Goal: Use online tool/utility: Utilize a website feature to perform a specific function

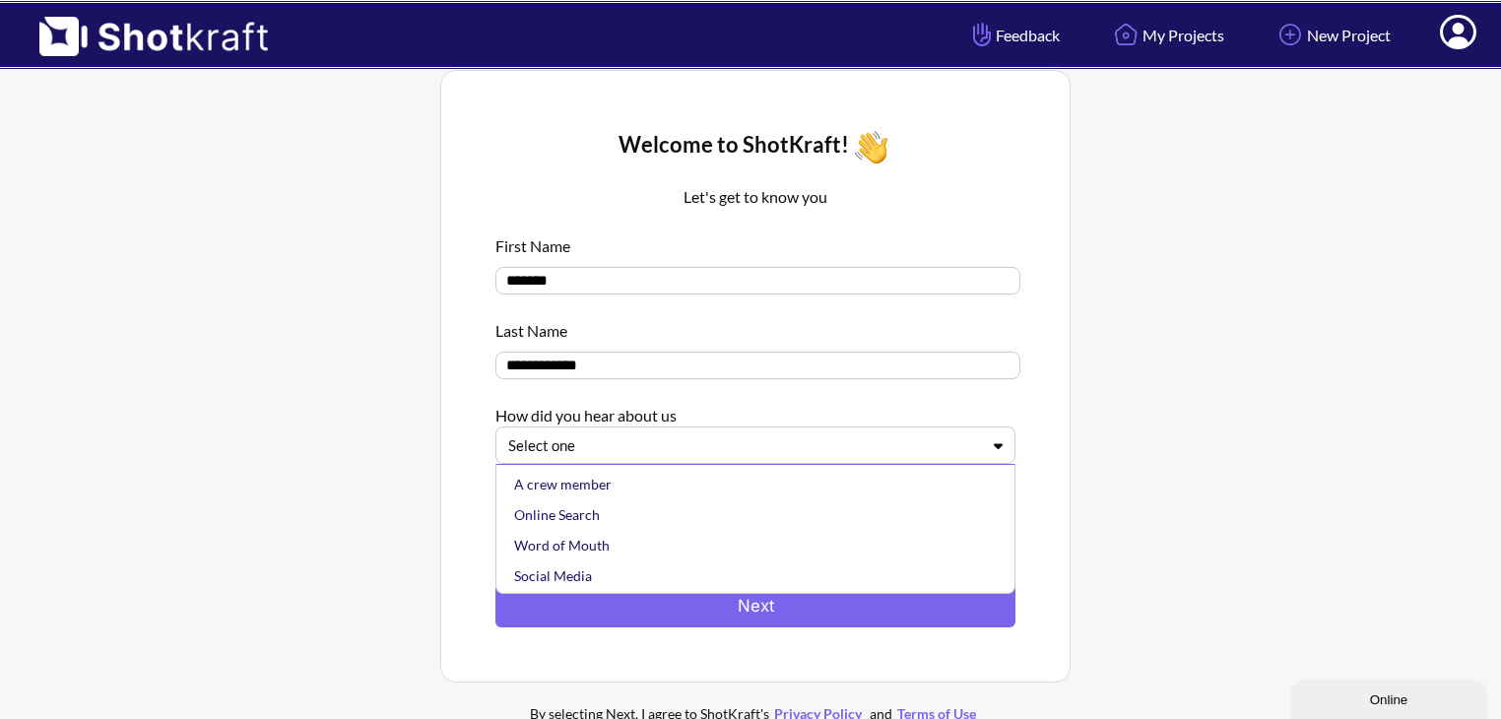
click at [901, 441] on div at bounding box center [743, 445] width 471 height 23
click at [872, 493] on div "A crew member" at bounding box center [760, 484] width 500 height 31
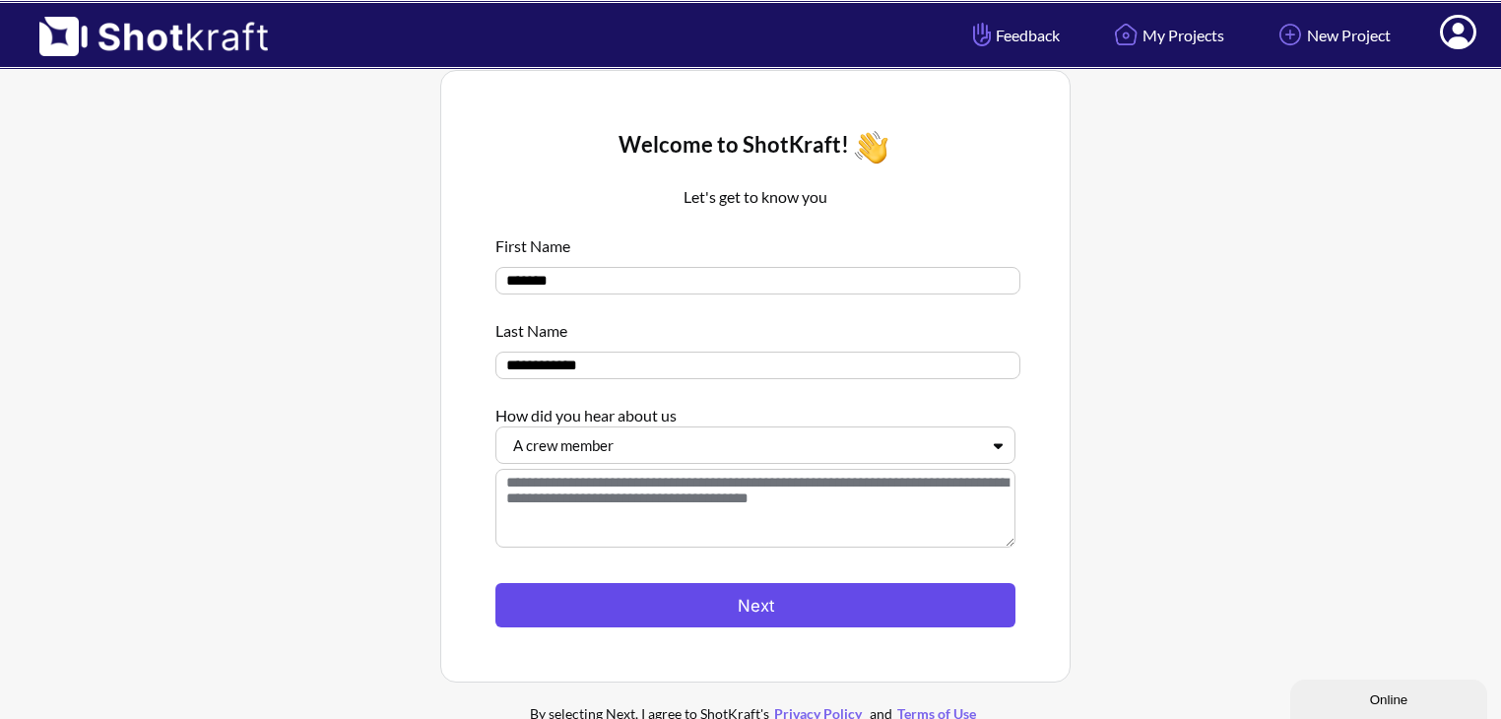
click at [827, 596] on button "Next" at bounding box center [755, 605] width 520 height 44
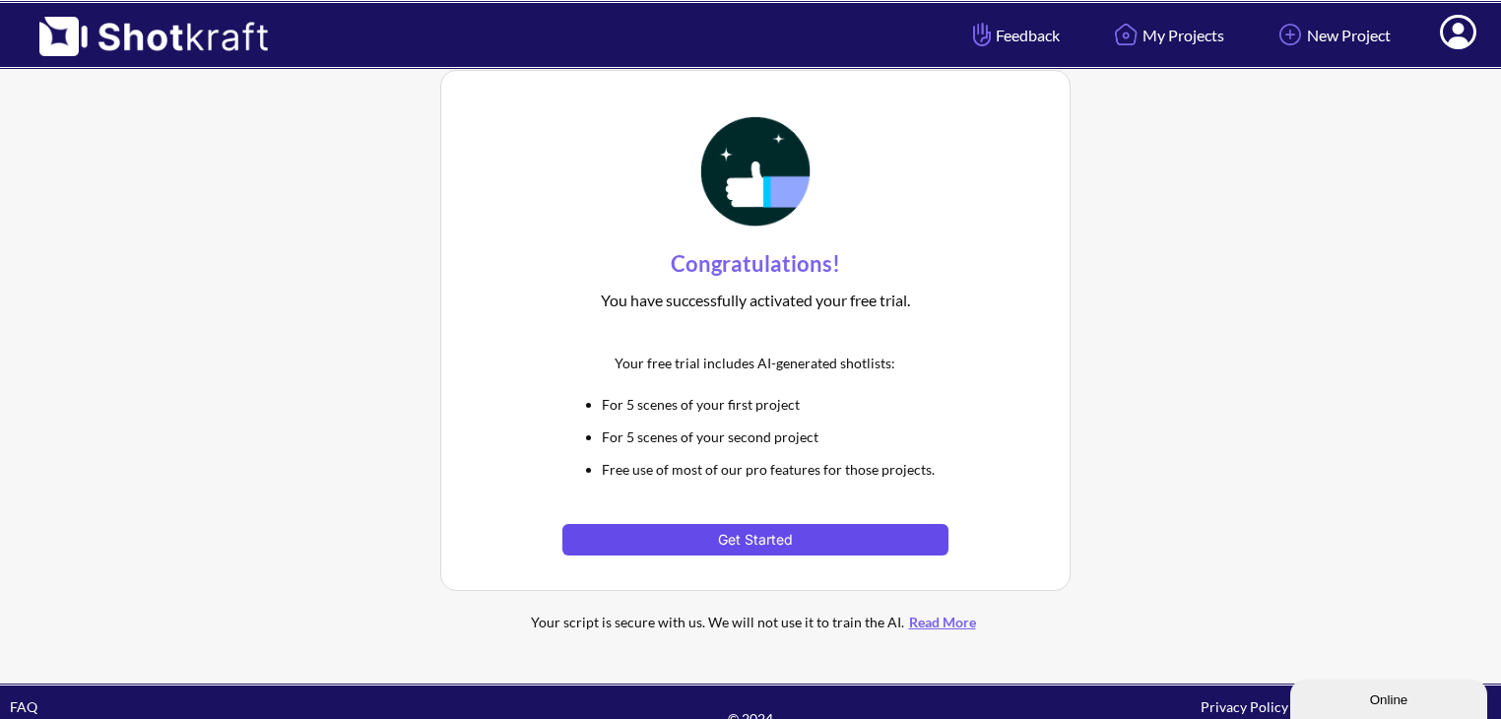
click at [811, 535] on button "Get Started" at bounding box center [754, 540] width 385 height 32
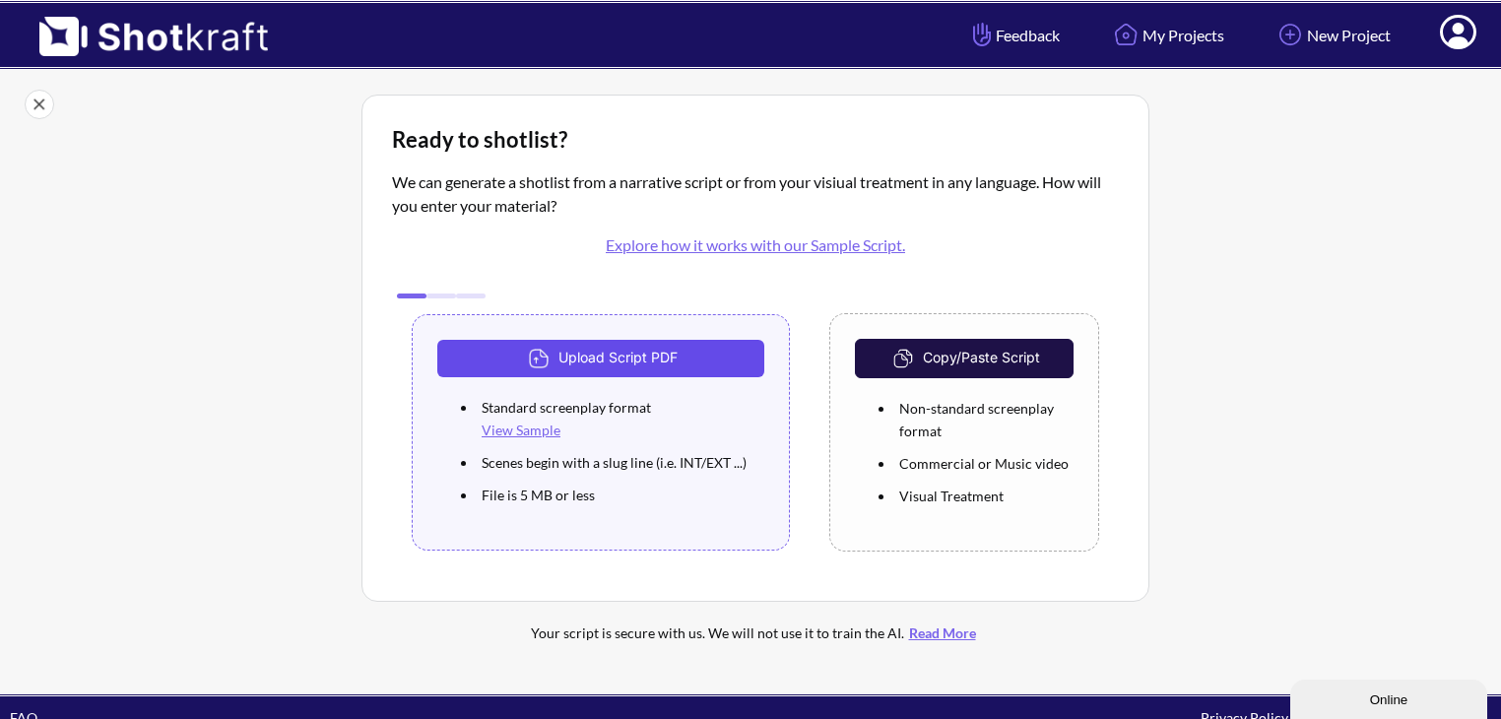
click at [683, 346] on button "Upload Script PDF" at bounding box center [600, 358] width 327 height 37
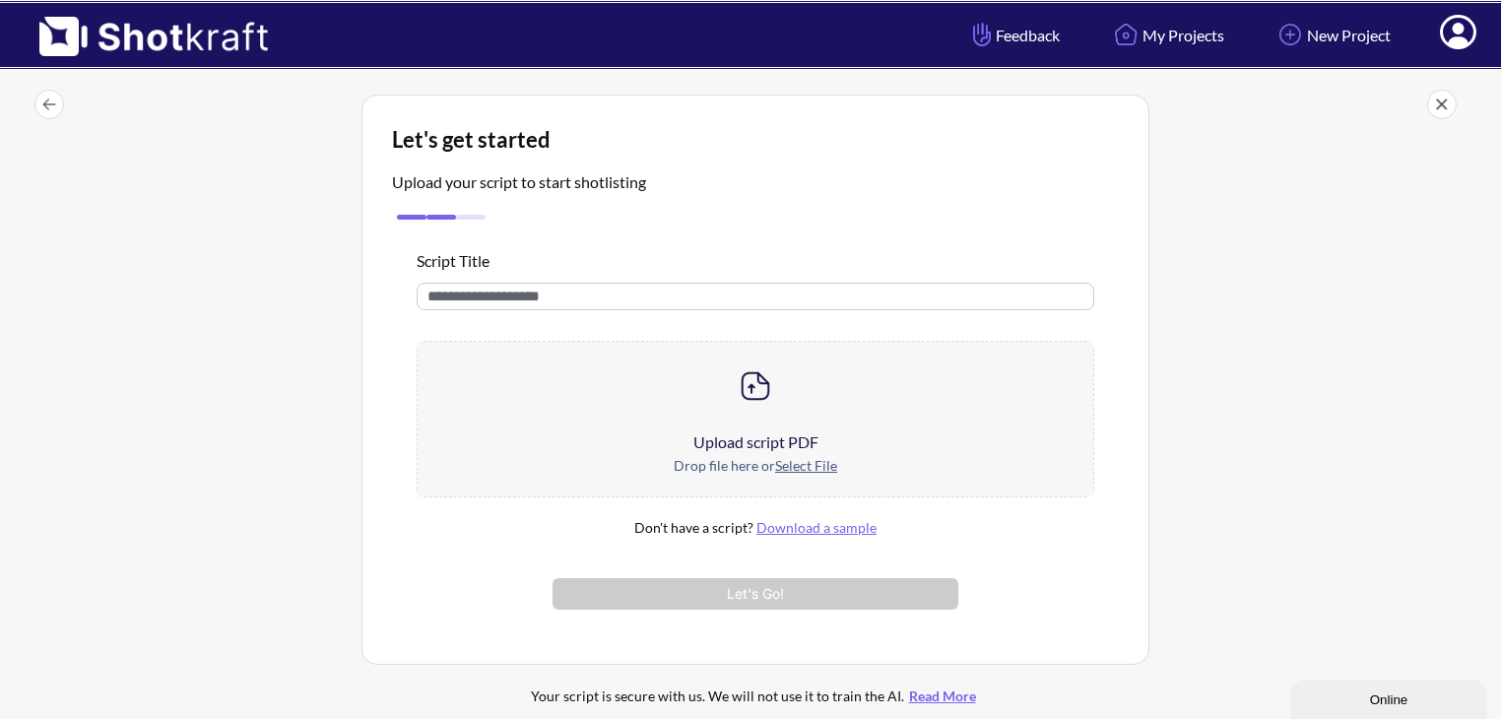
click at [576, 302] on input "text" at bounding box center [756, 297] width 678 height 28
click at [748, 467] on div "Drop file here or Select File" at bounding box center [756, 475] width 676 height 42
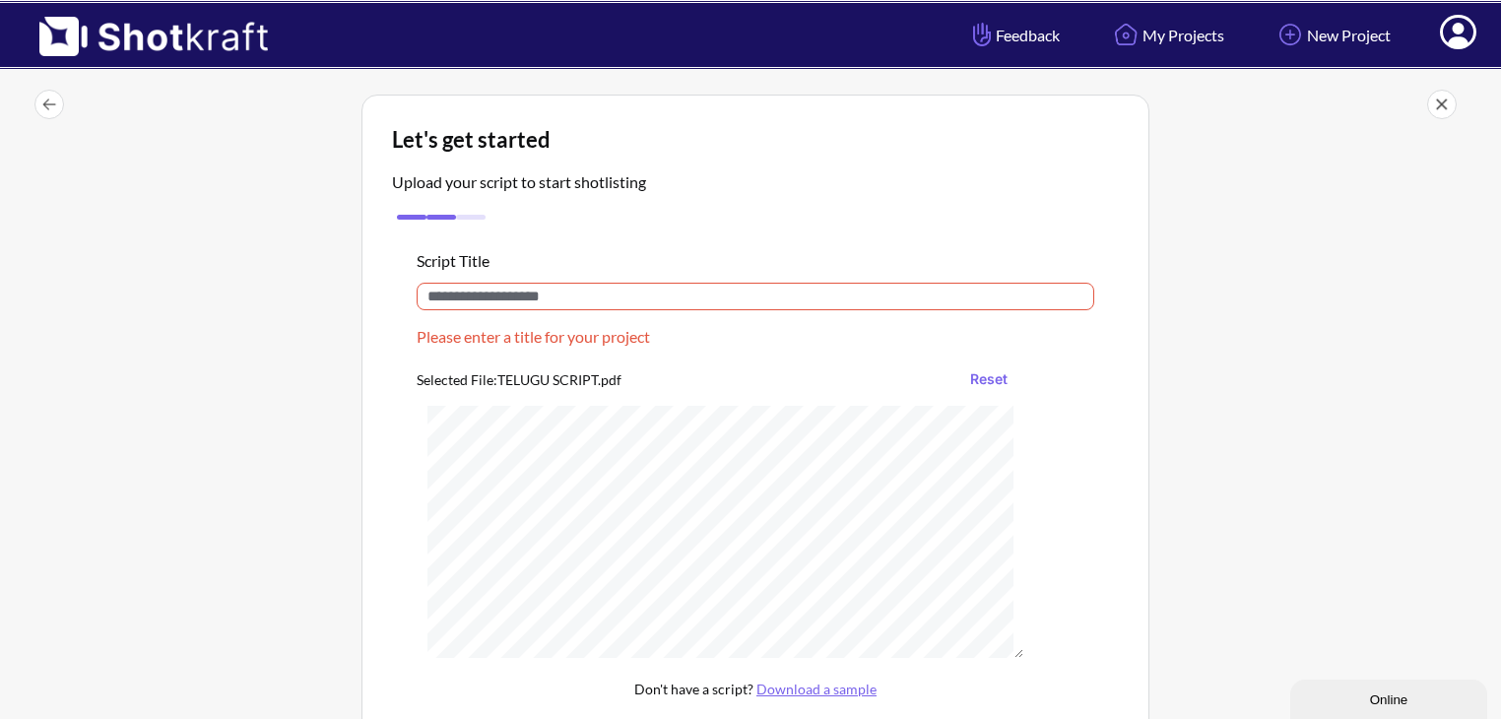
click at [681, 298] on input "text" at bounding box center [756, 297] width 678 height 28
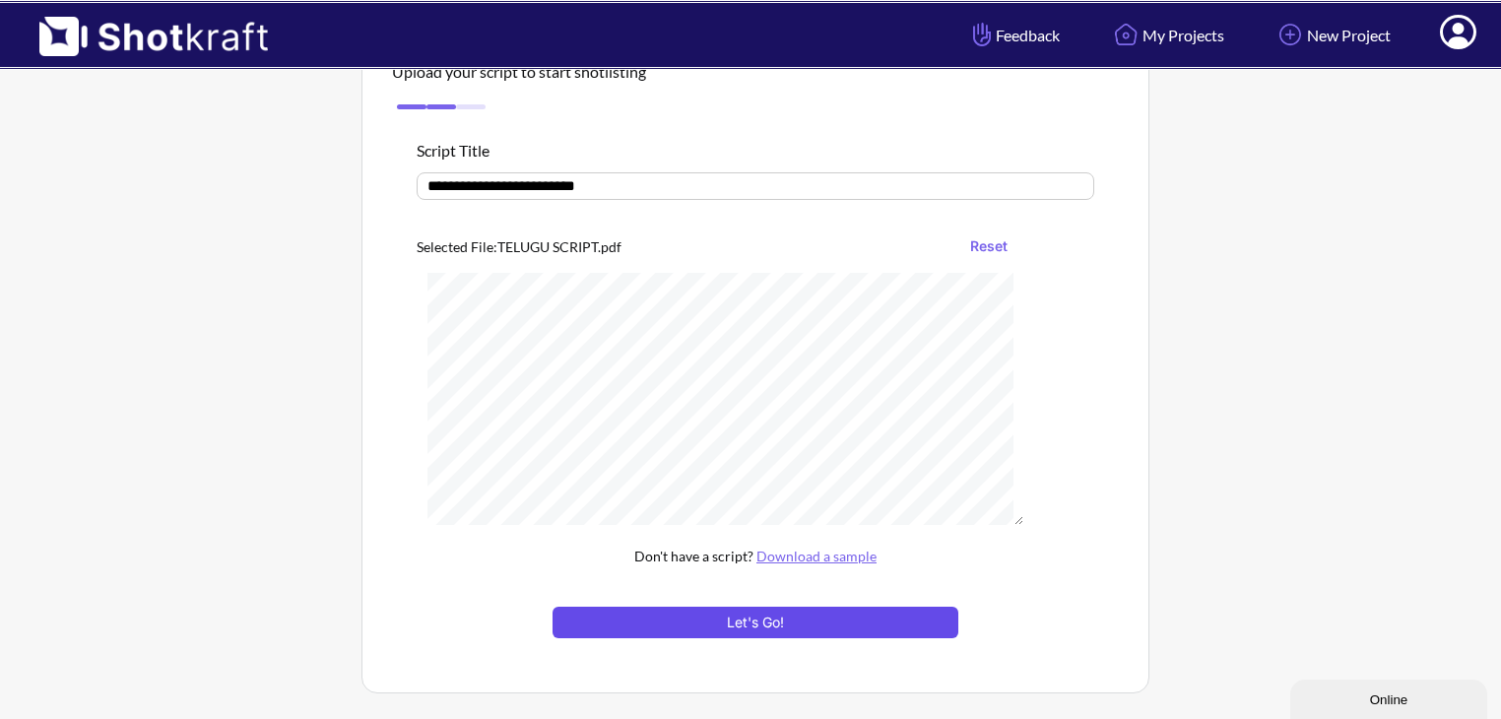
type input "**********"
click at [839, 624] on button "Let's Go!" at bounding box center [755, 623] width 406 height 32
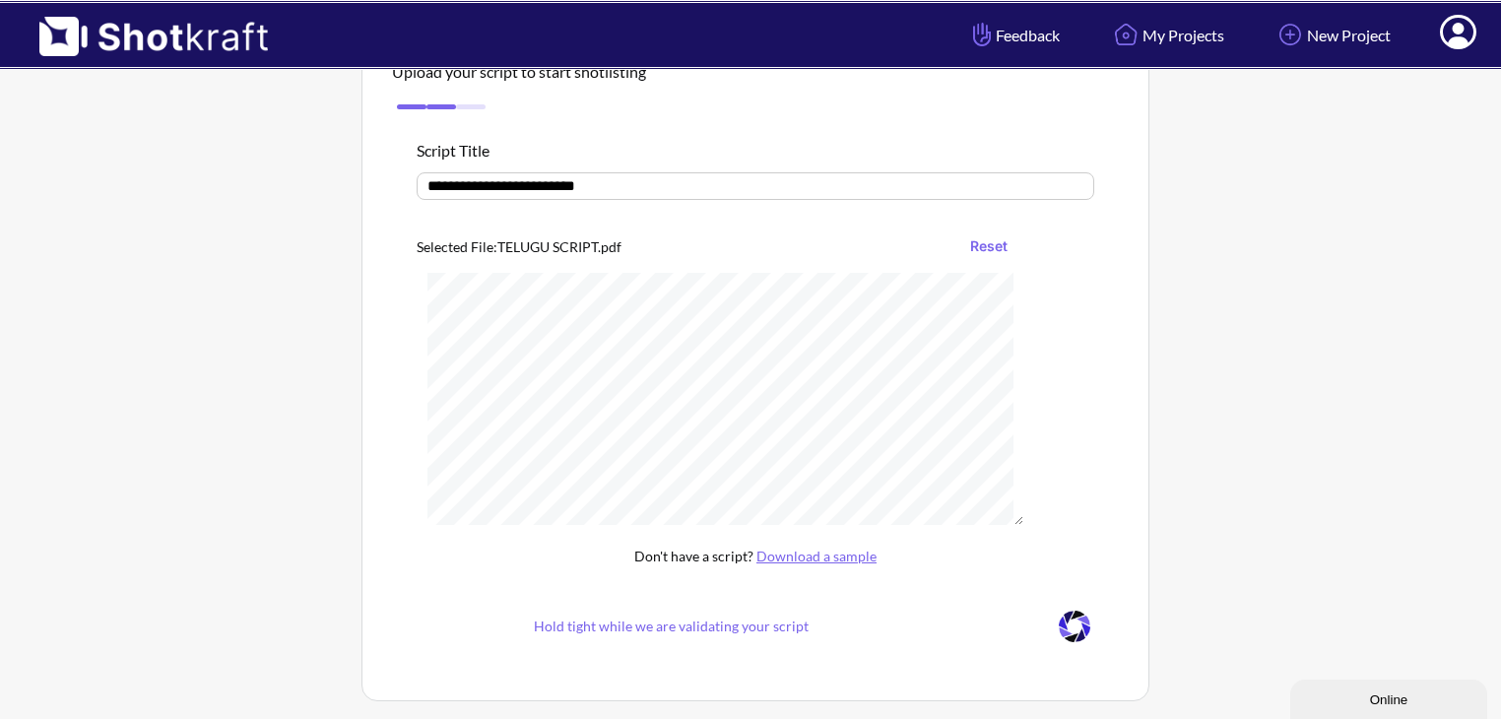
scroll to position [106, 0]
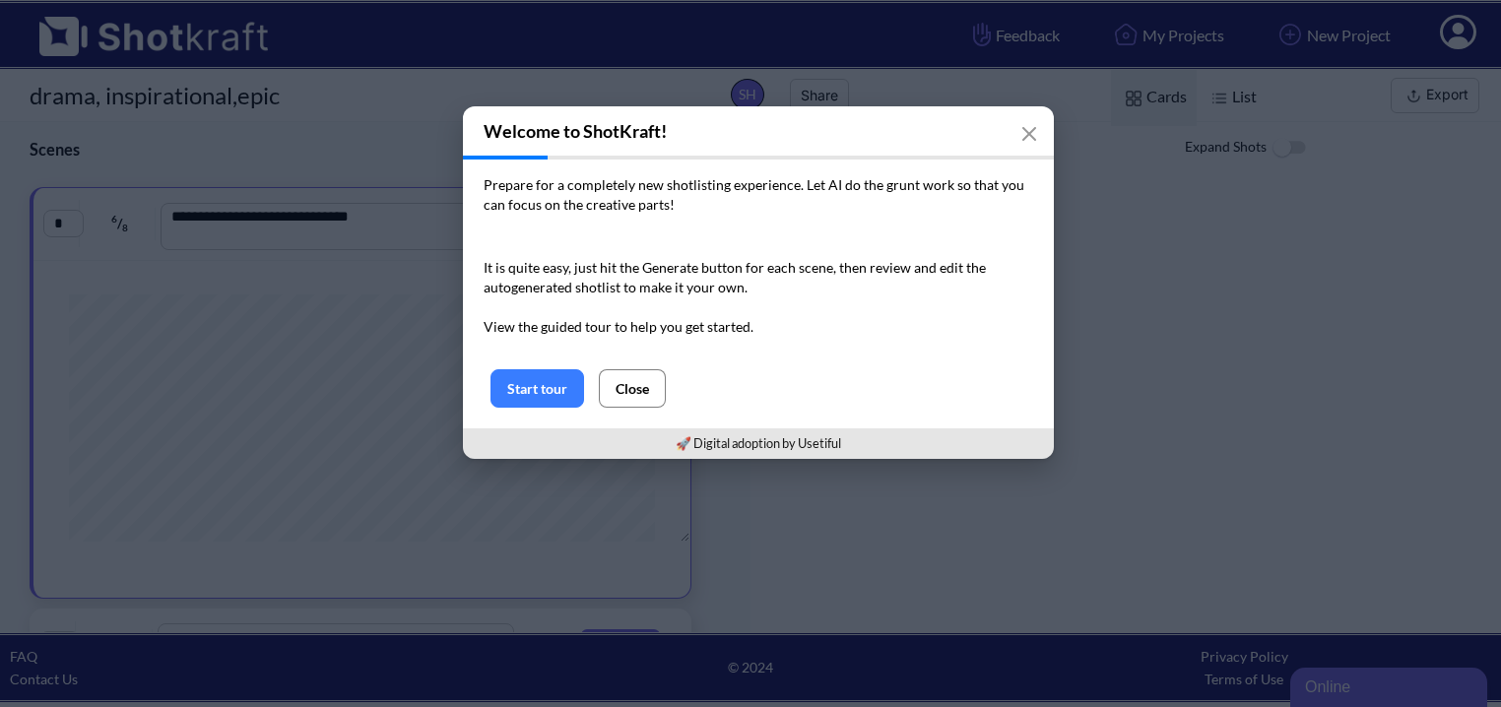
click at [618, 388] on button "Close" at bounding box center [632, 388] width 67 height 38
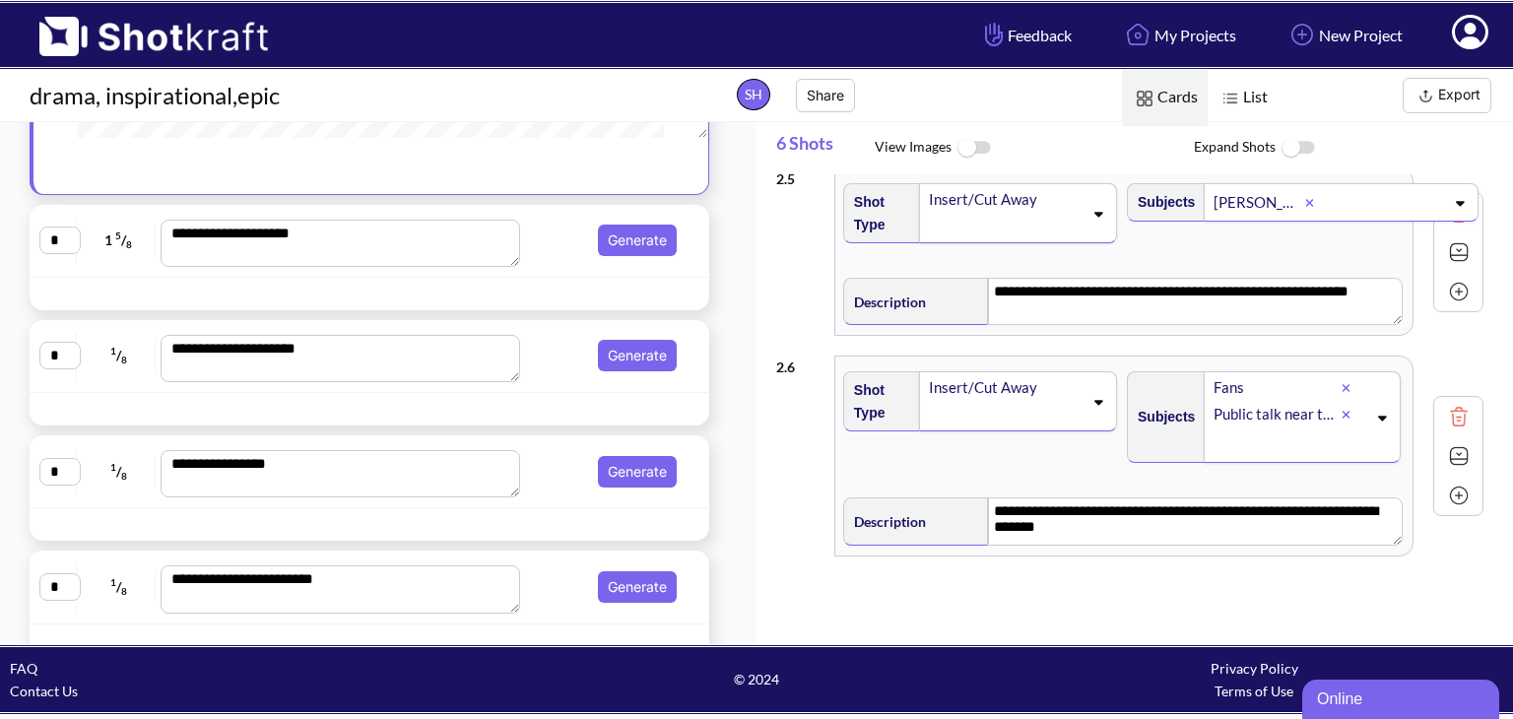
scroll to position [437, 0]
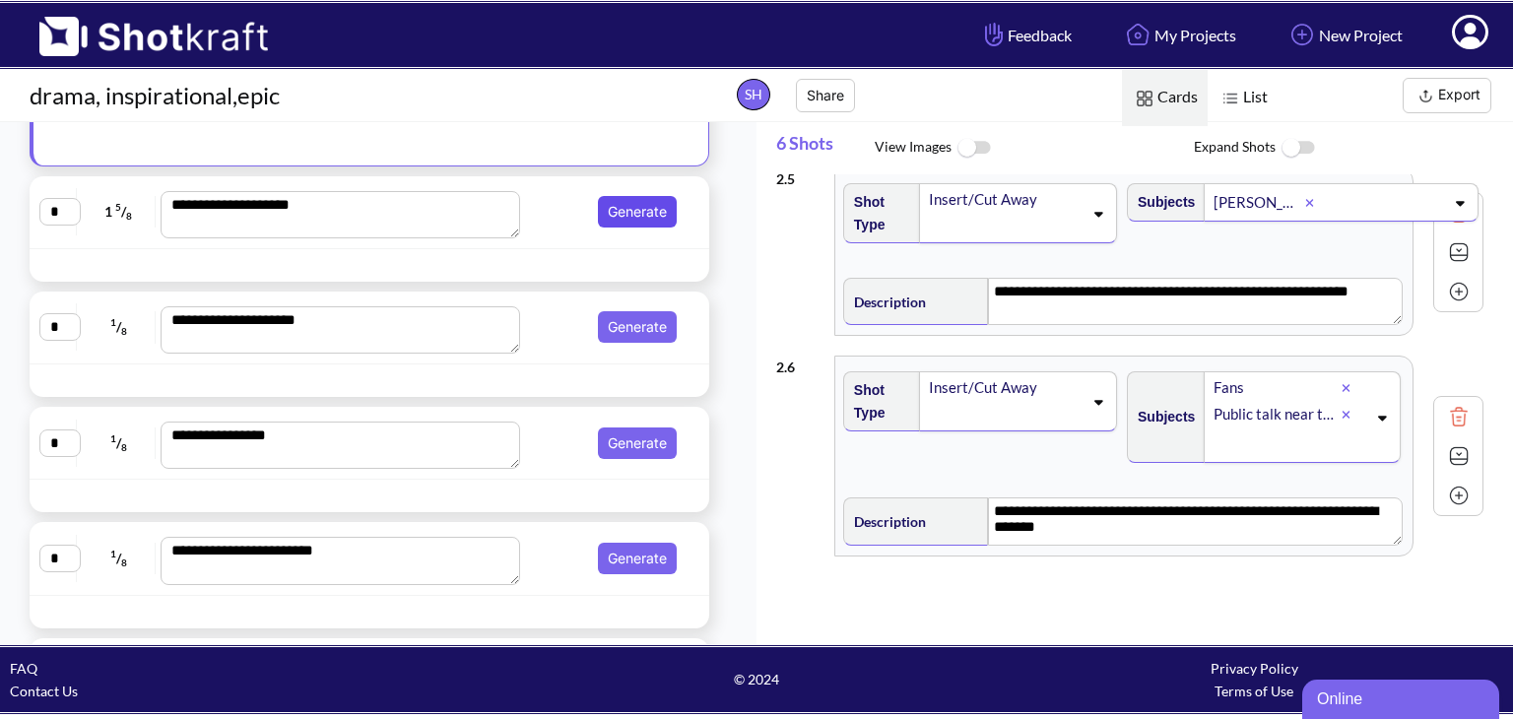
drag, startPoint x: 600, startPoint y: 411, endPoint x: 589, endPoint y: 204, distance: 207.1
click at [598, 204] on button "Generate" at bounding box center [637, 212] width 79 height 32
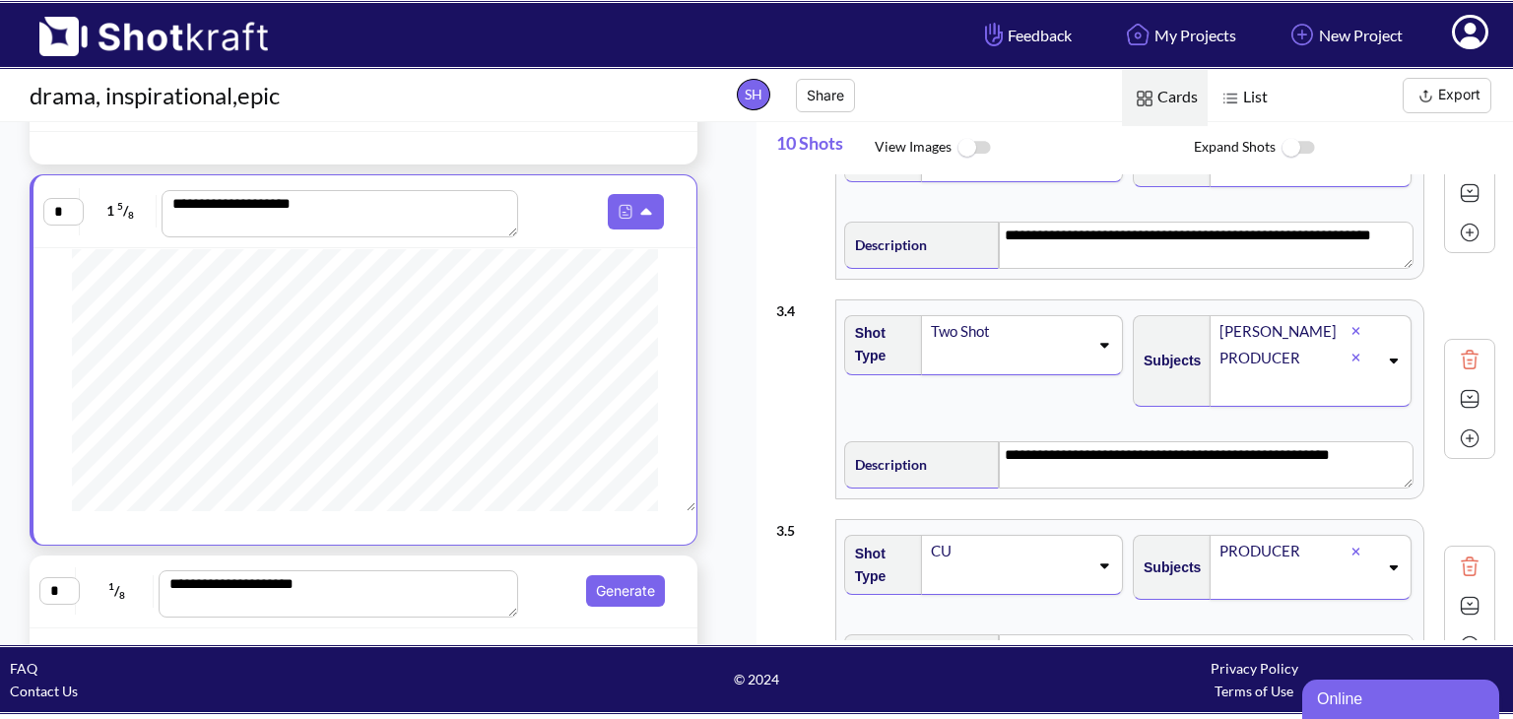
scroll to position [520, 0]
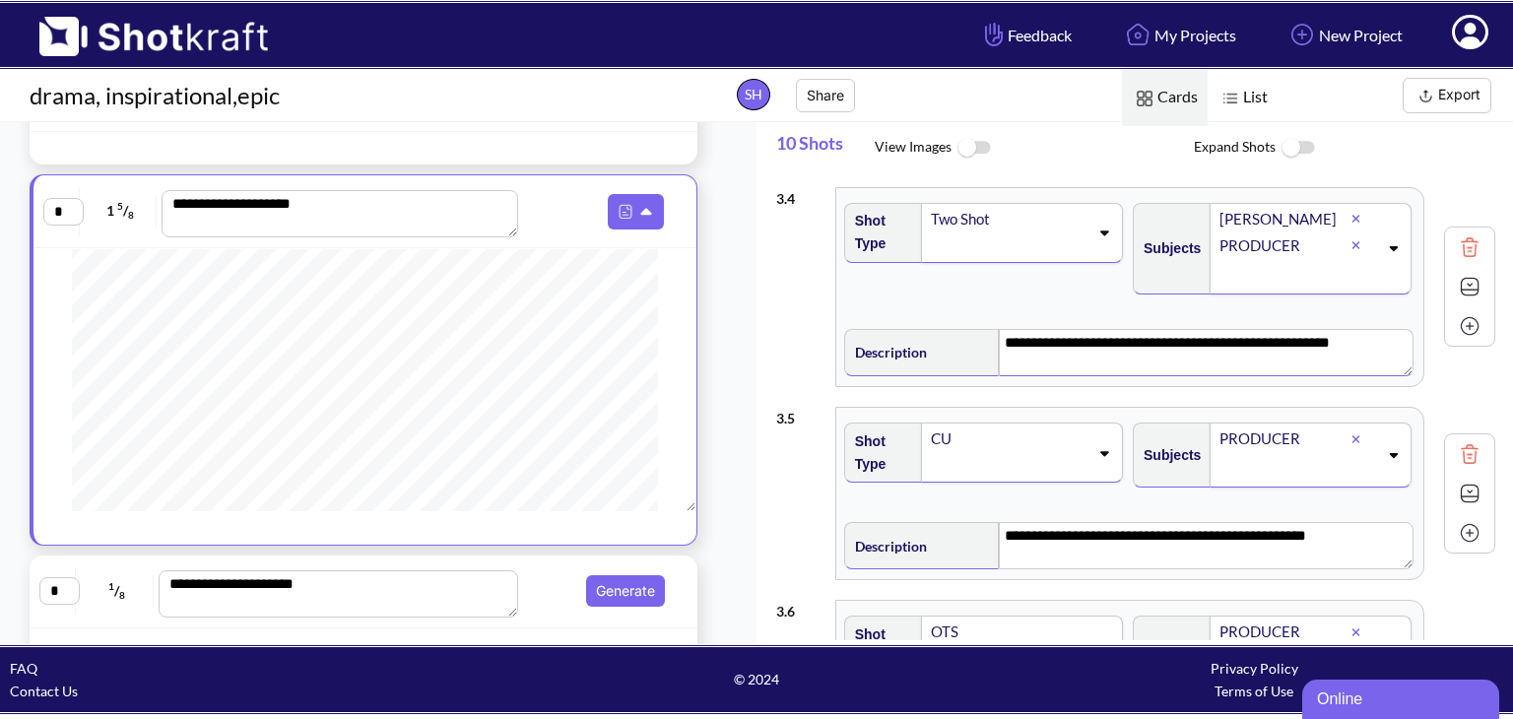
click at [1130, 369] on textarea "**********" at bounding box center [1206, 352] width 415 height 47
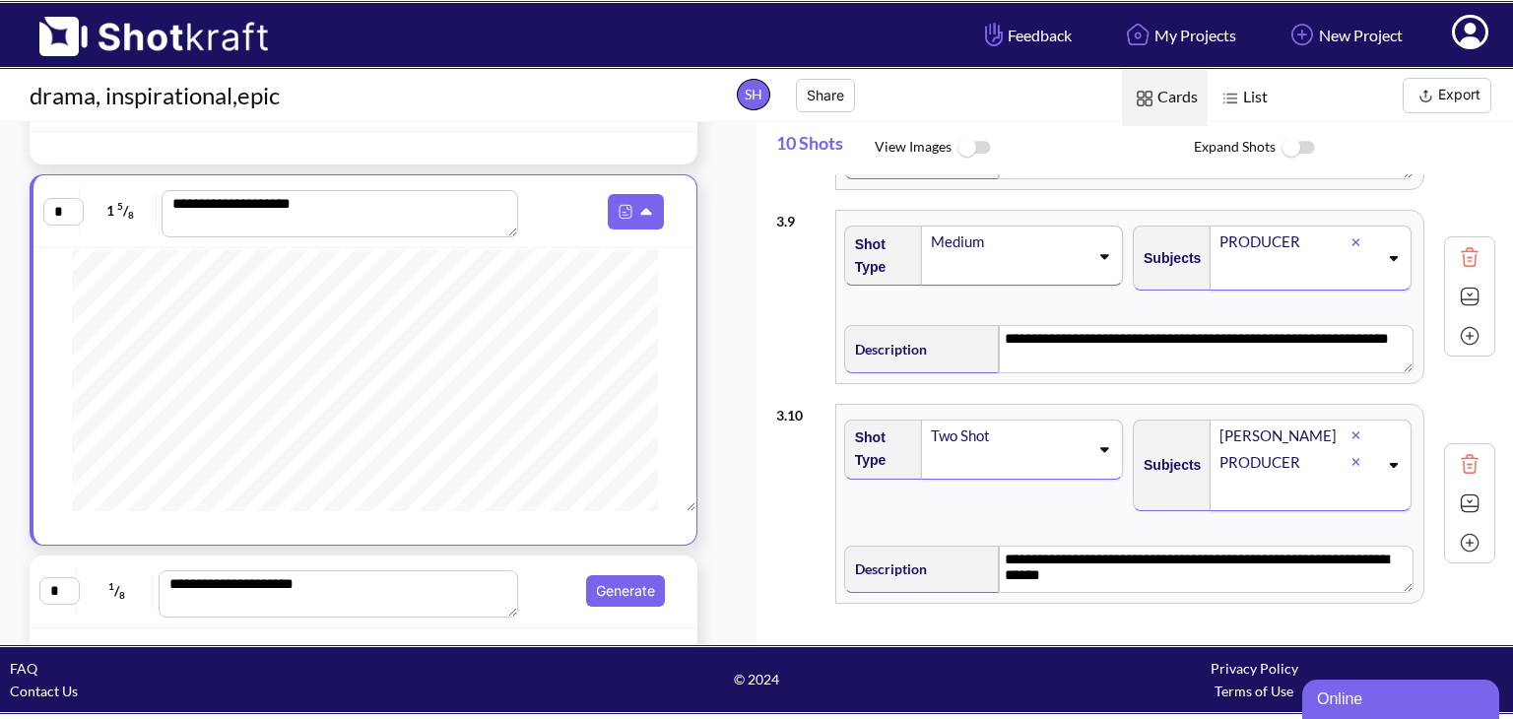
scroll to position [1698, 0]
